Goal: Navigation & Orientation: Find specific page/section

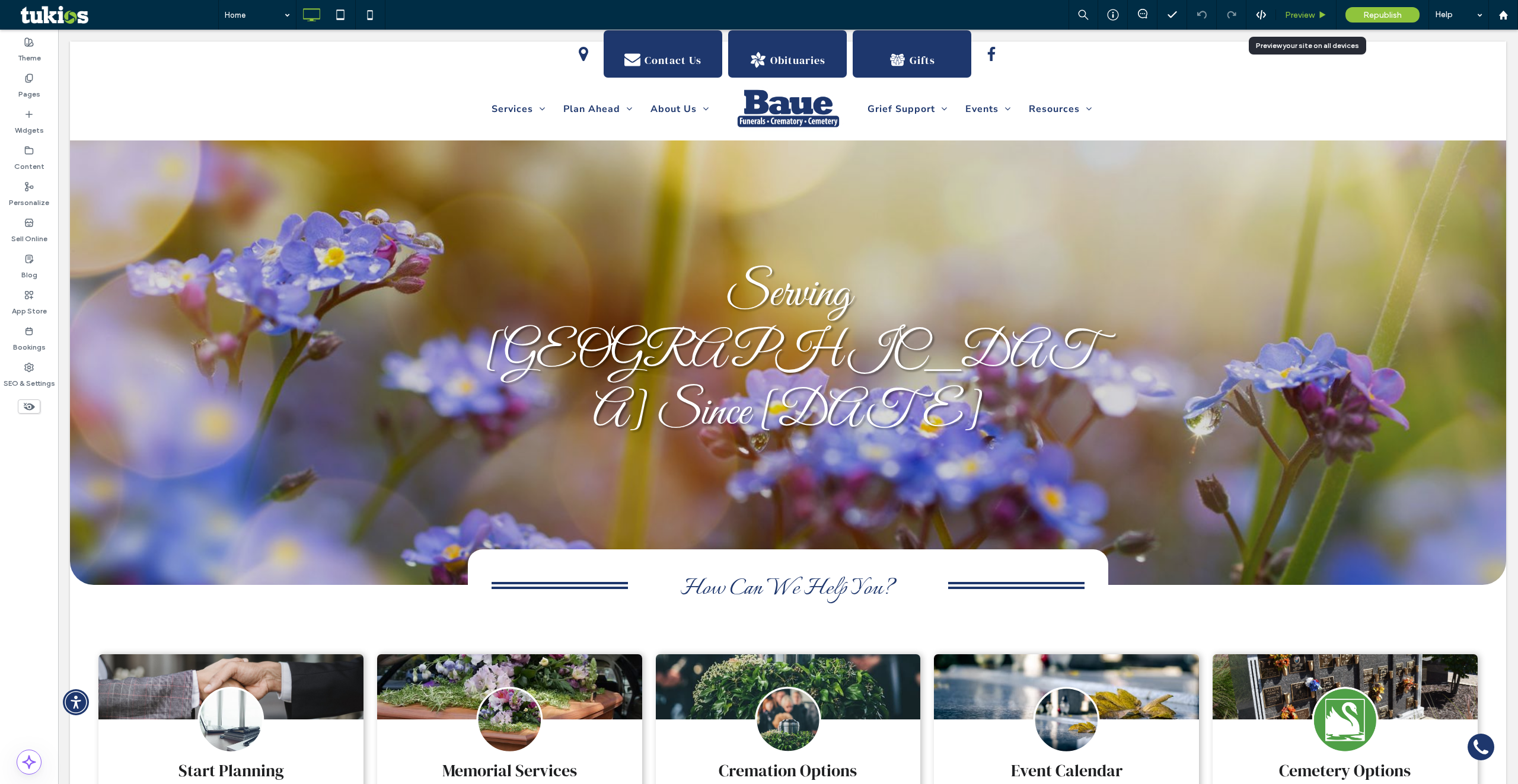
drag, startPoint x: 1304, startPoint y: 16, endPoint x: 791, endPoint y: 189, distance: 541.4
click at [1304, 16] on span "Preview" at bounding box center [1300, 15] width 30 height 10
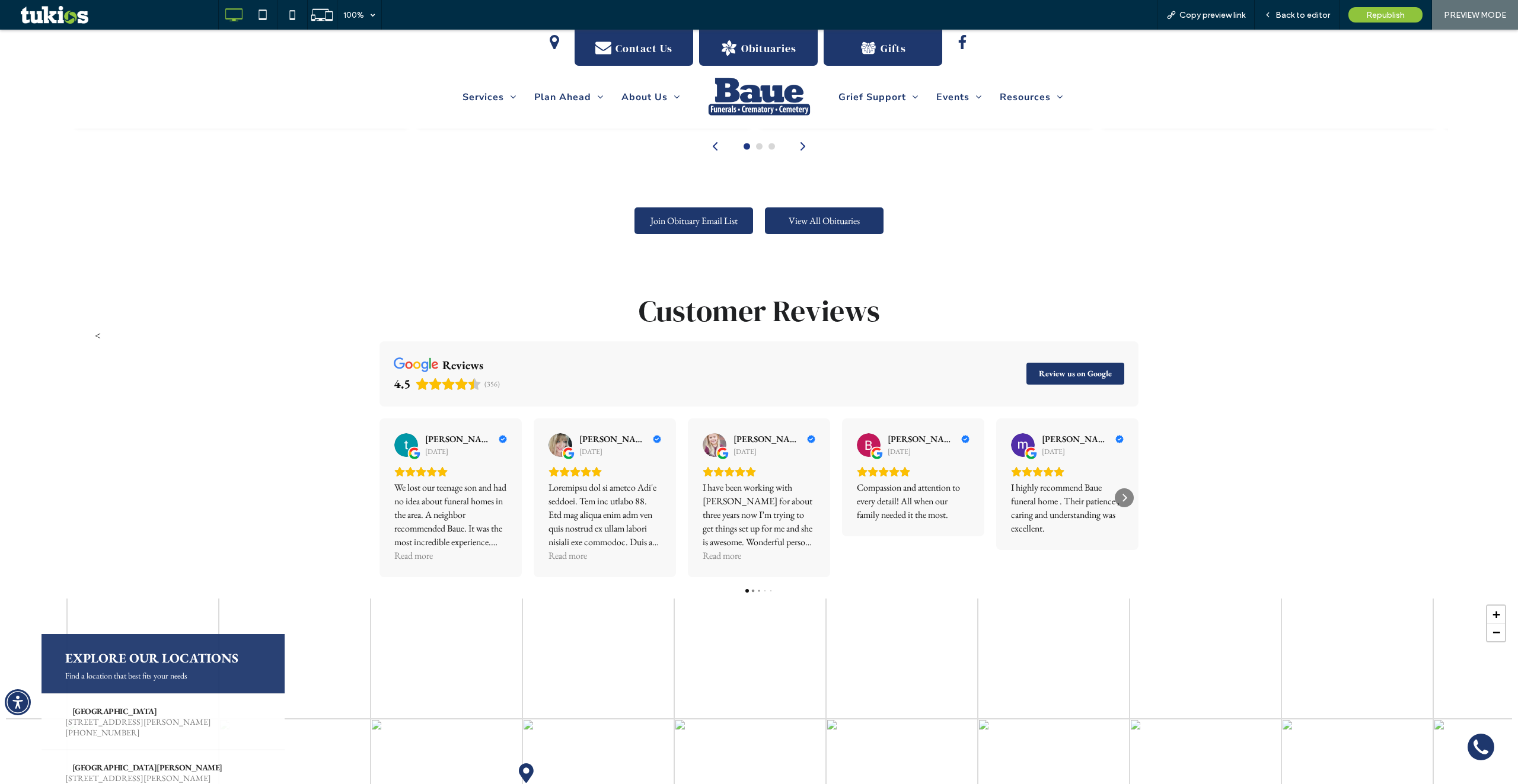
scroll to position [1439, 0]
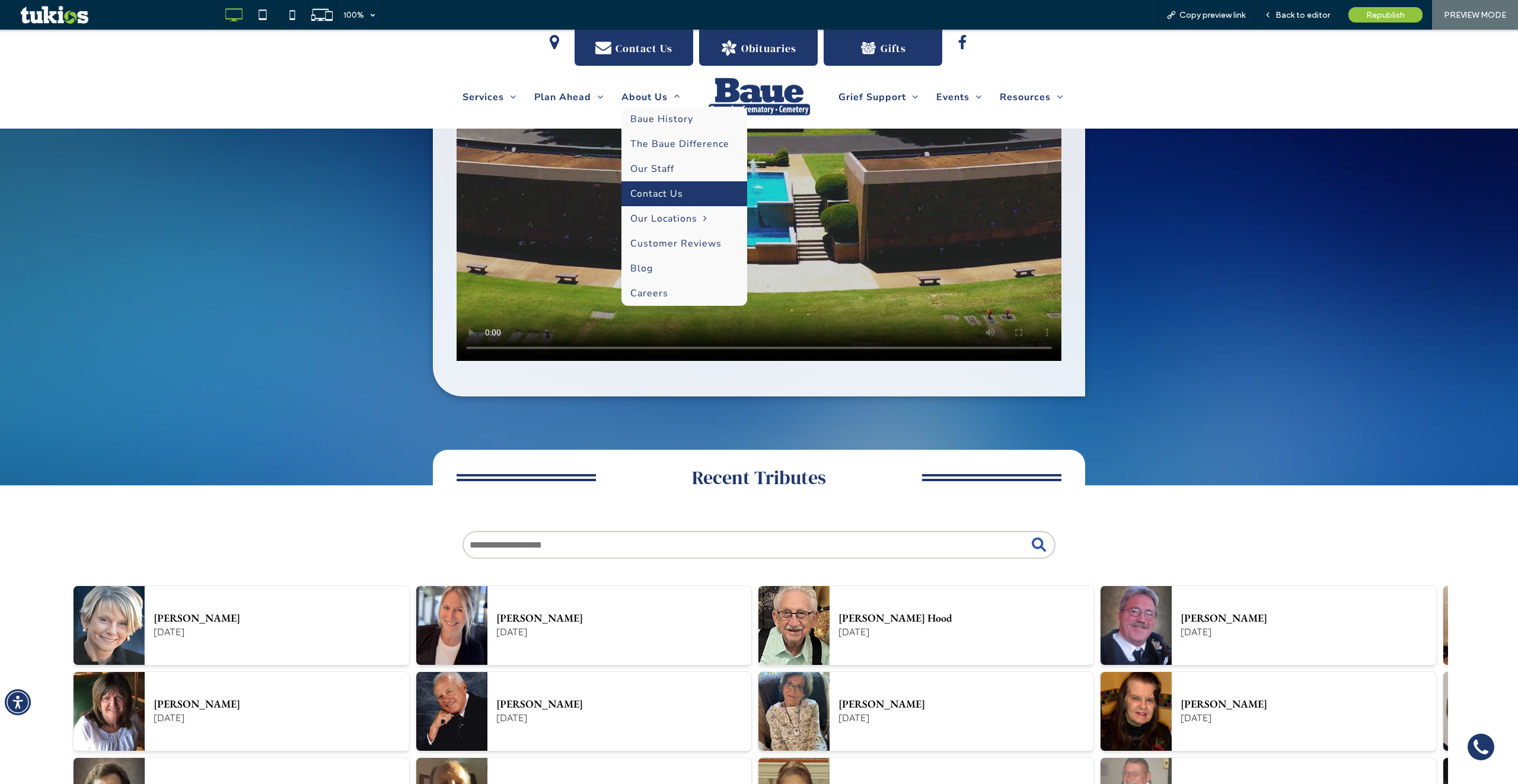
click at [671, 189] on span "Contact Us" at bounding box center [656, 194] width 53 height 13
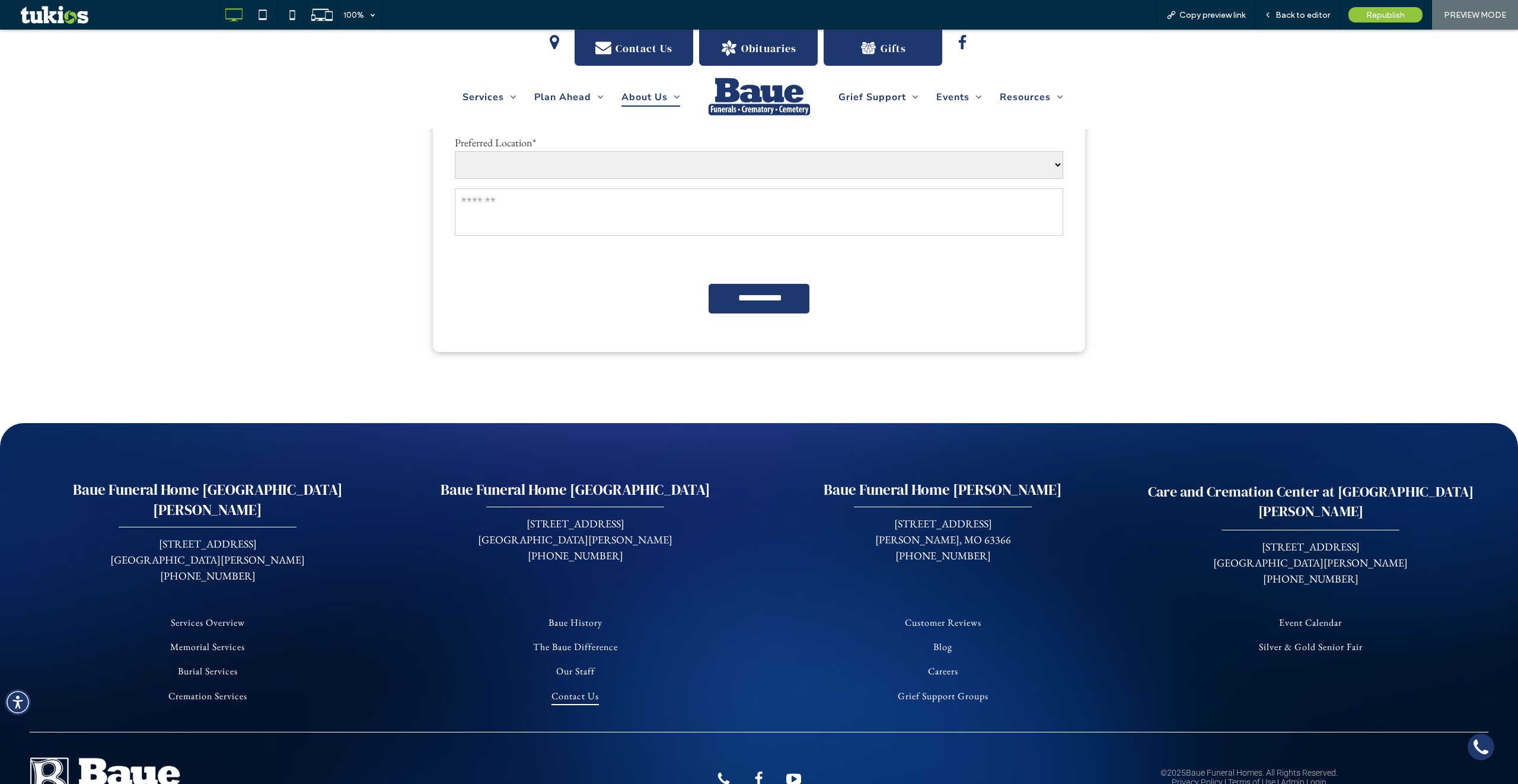
scroll to position [855, 0]
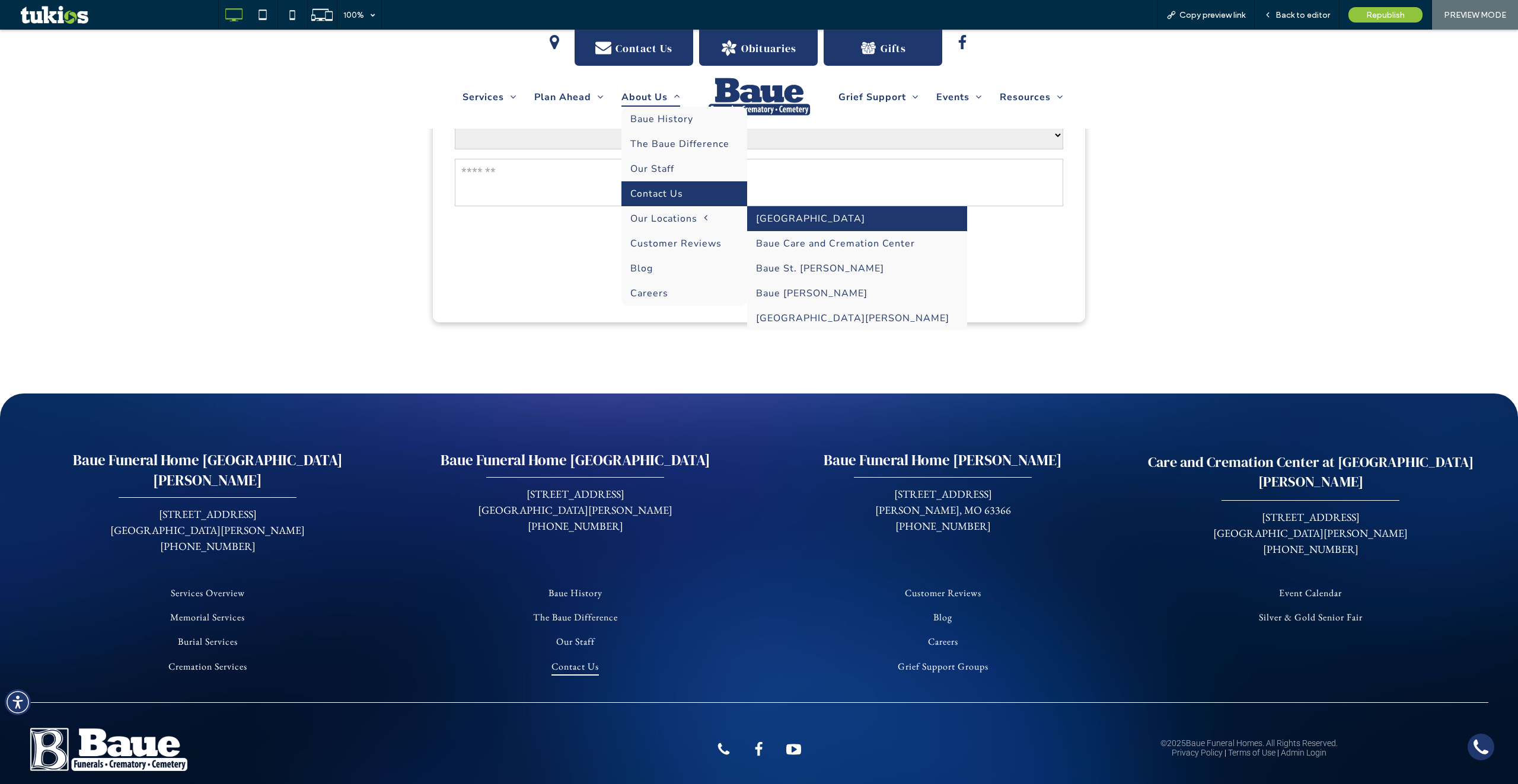
click at [807, 218] on link "[GEOGRAPHIC_DATA]" at bounding box center [856, 218] width 220 height 25
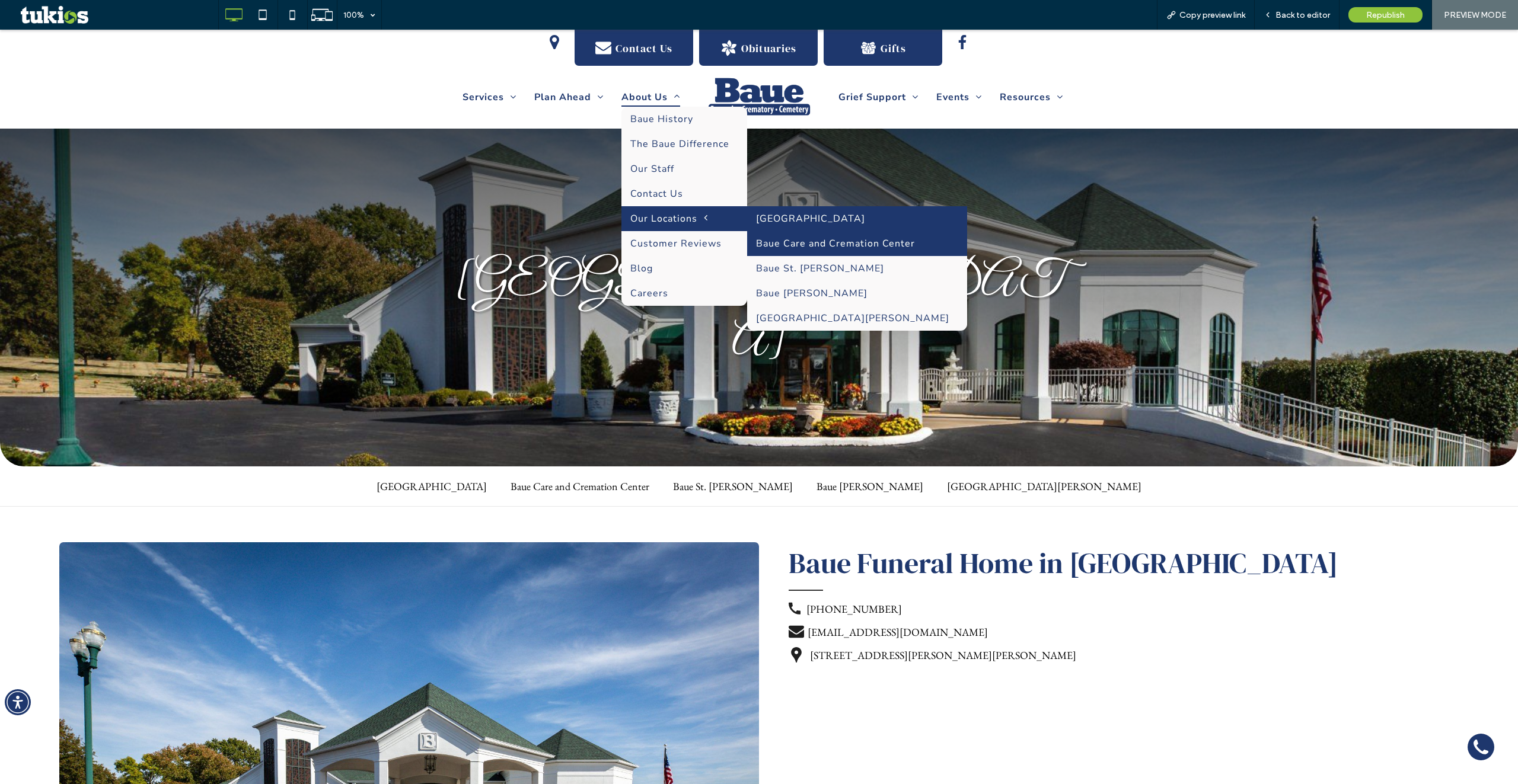
click at [795, 247] on link "Baue Care and Cremation Center" at bounding box center [856, 243] width 220 height 25
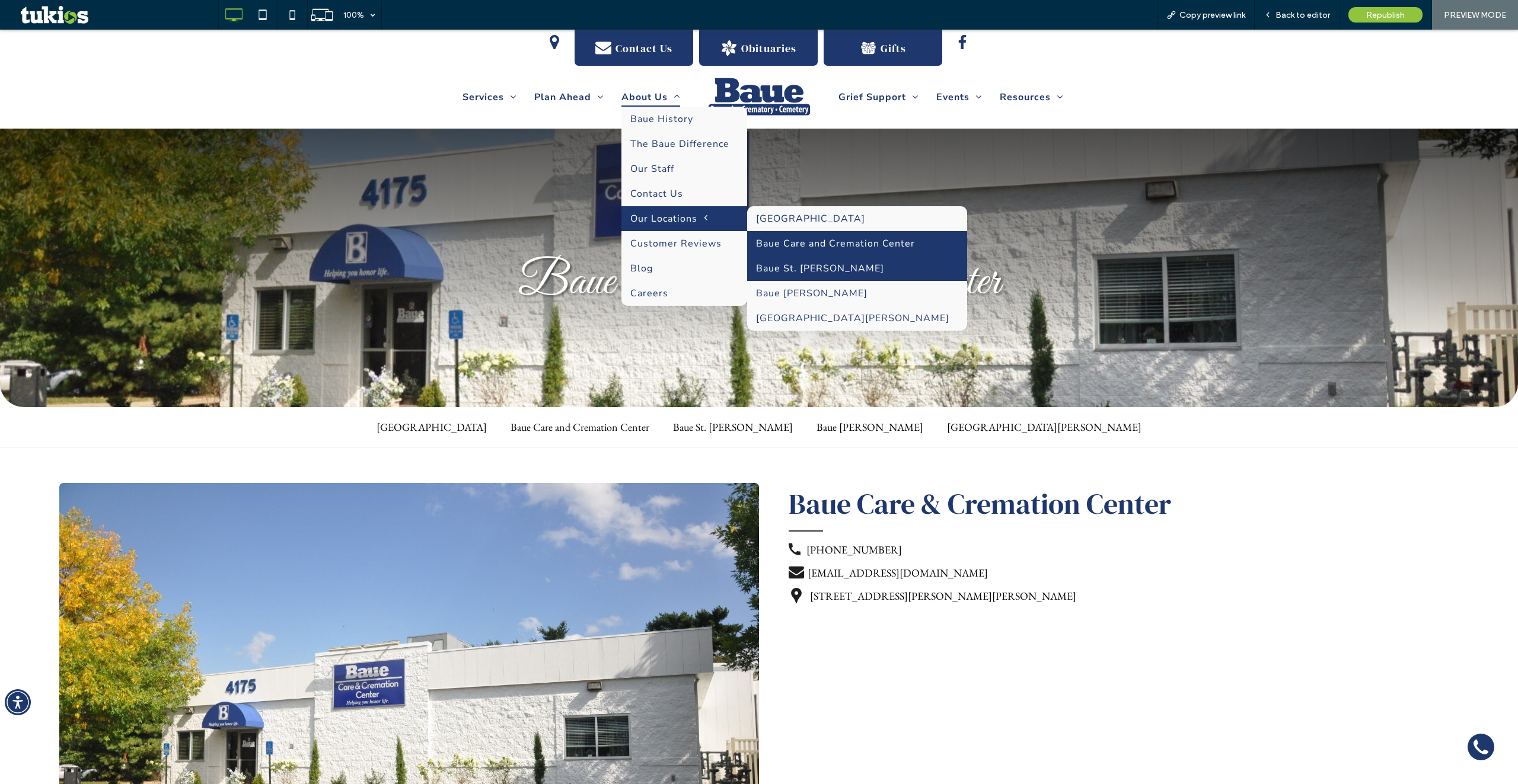
click at [794, 269] on link "Baue St. [PERSON_NAME]" at bounding box center [856, 268] width 220 height 25
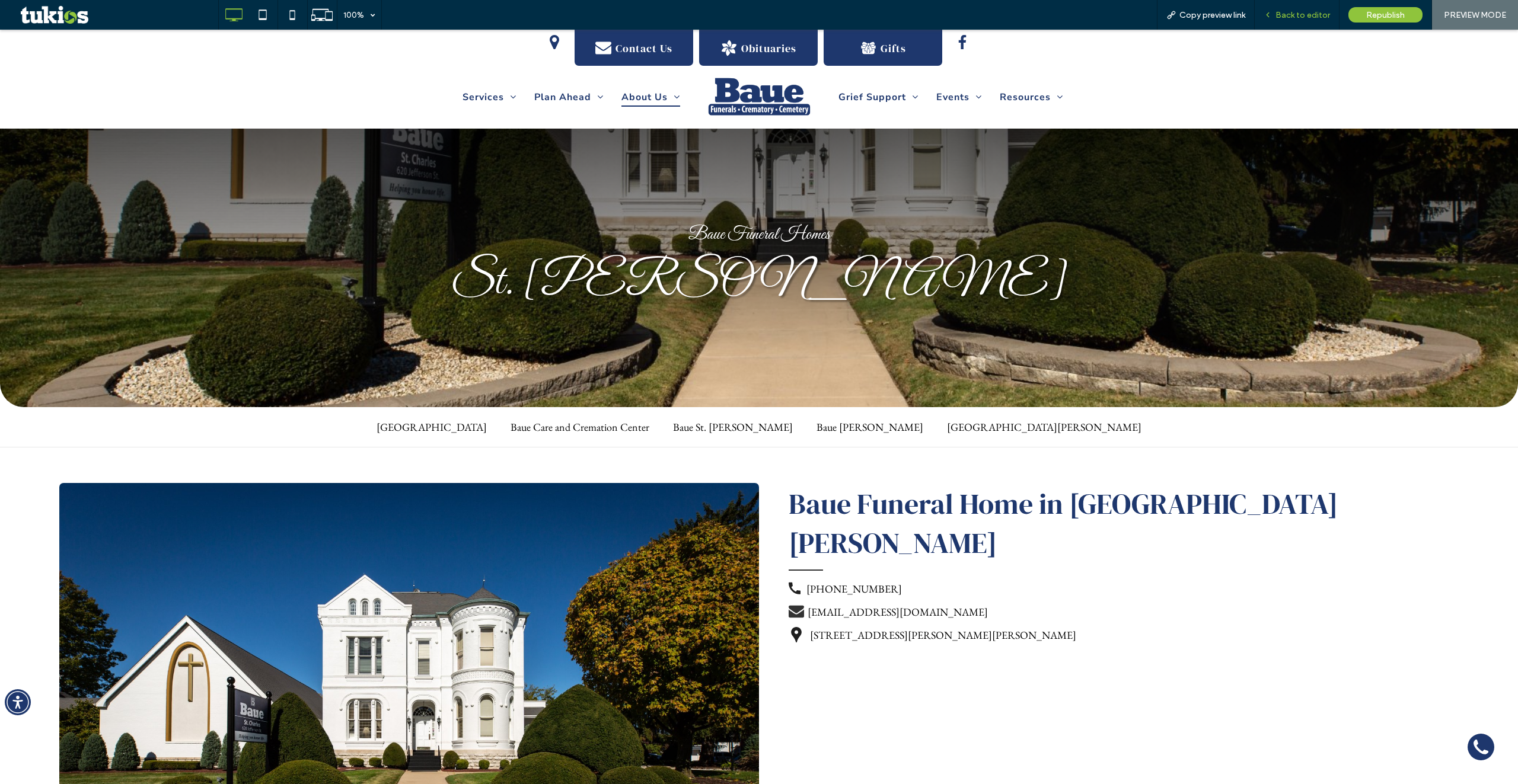
click at [1295, 15] on span "Back to editor" at bounding box center [1302, 15] width 54 height 10
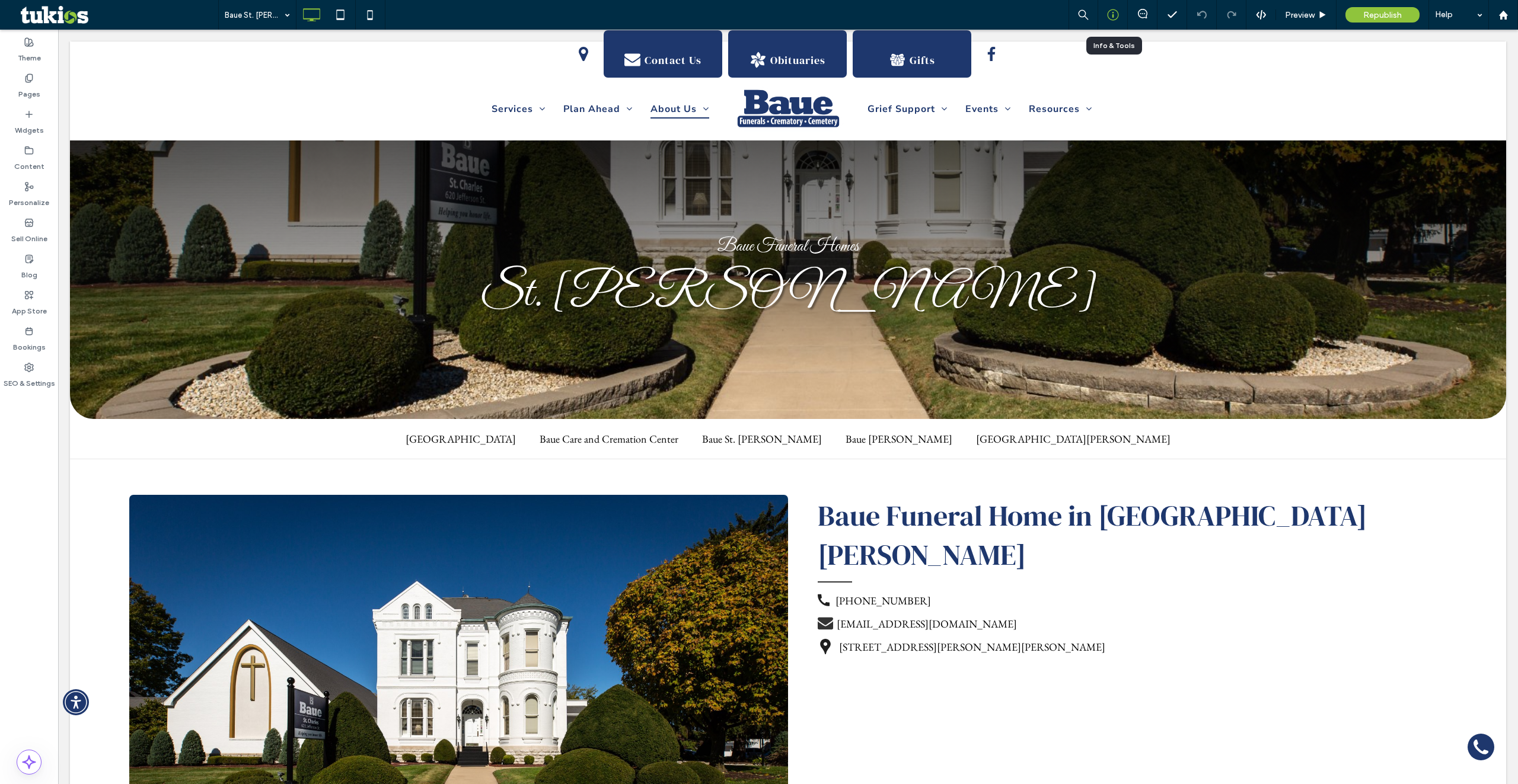
click at [1105, 16] on div at bounding box center [1112, 15] width 29 height 12
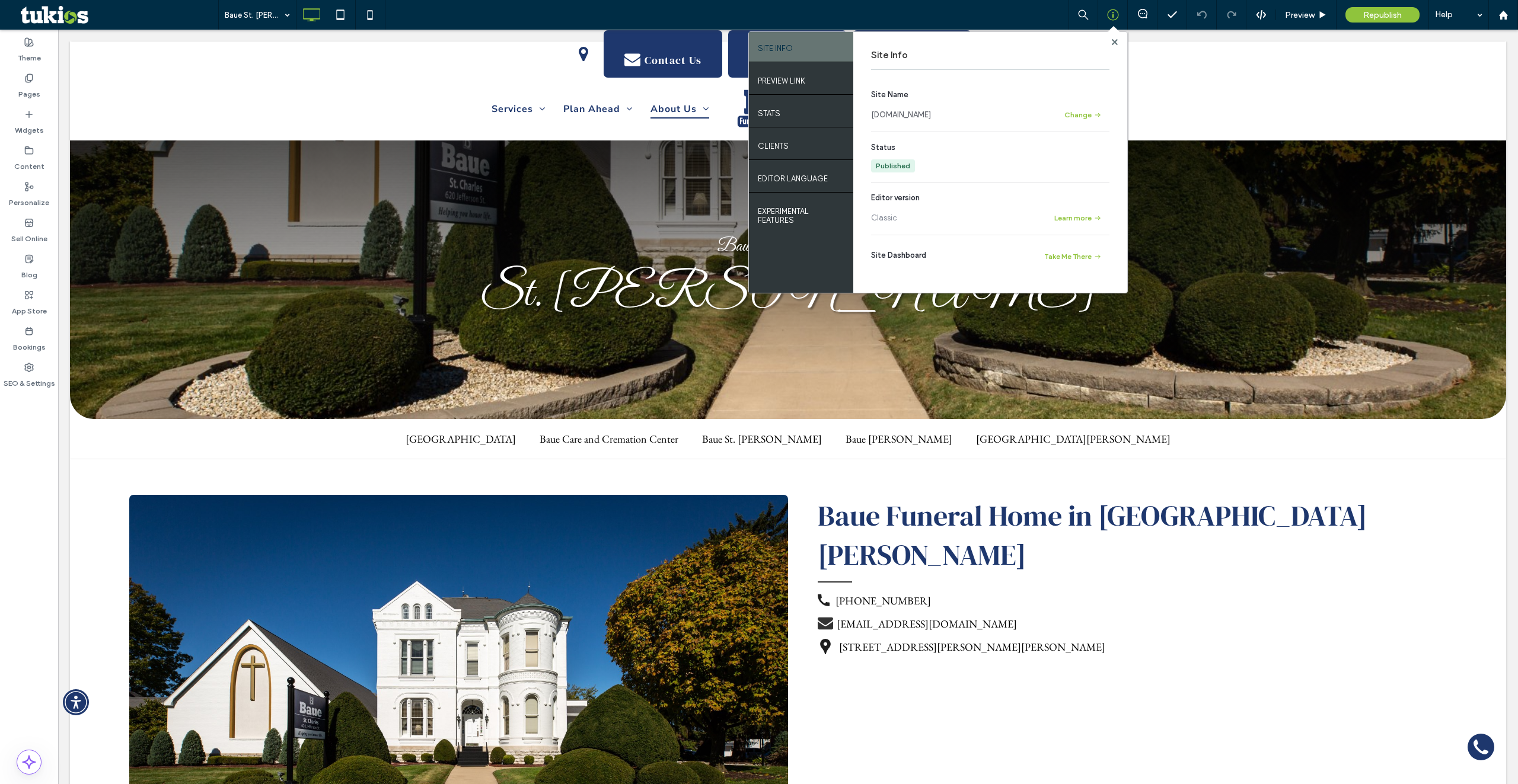
click at [911, 114] on link "[DOMAIN_NAME]" at bounding box center [901, 114] width 60 height 12
